Goal: Task Accomplishment & Management: Manage account settings

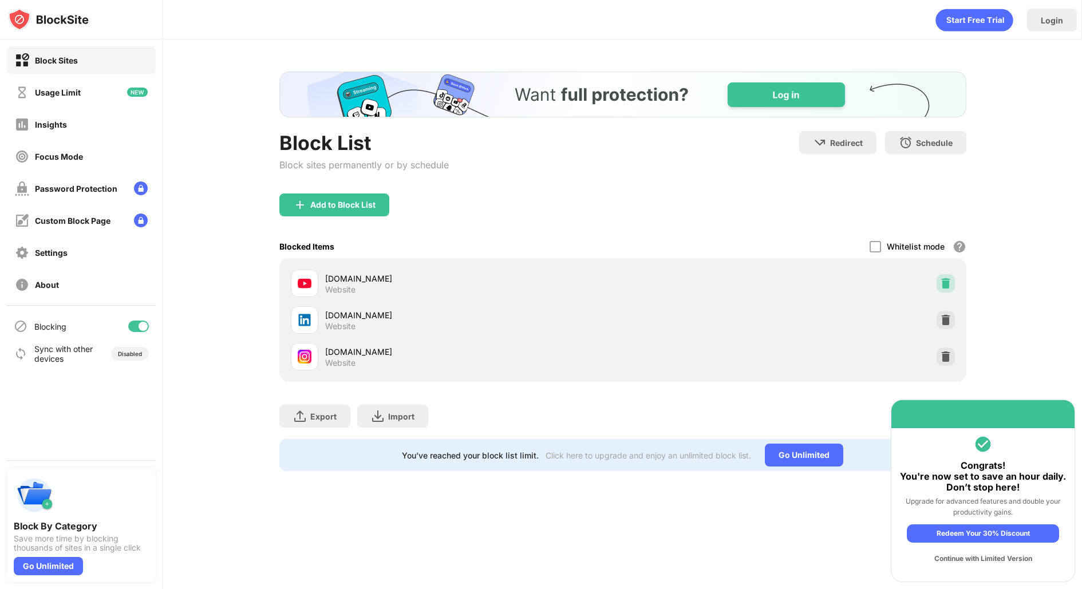
click at [945, 286] on img at bounding box center [945, 283] width 11 height 11
